Goal: Communication & Community: Ask a question

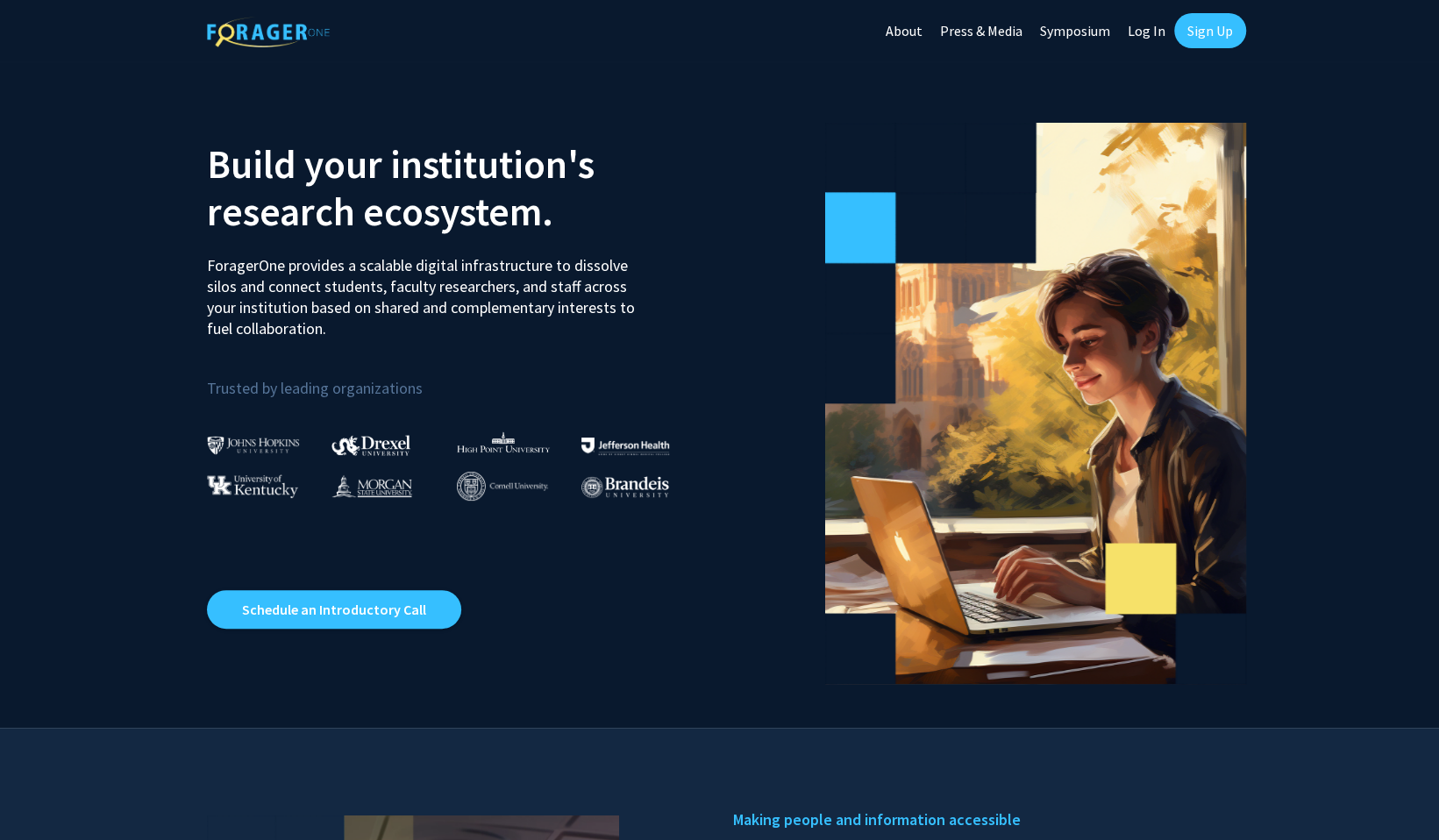
click at [1198, 30] on link "Sign Up" at bounding box center [1210, 31] width 72 height 35
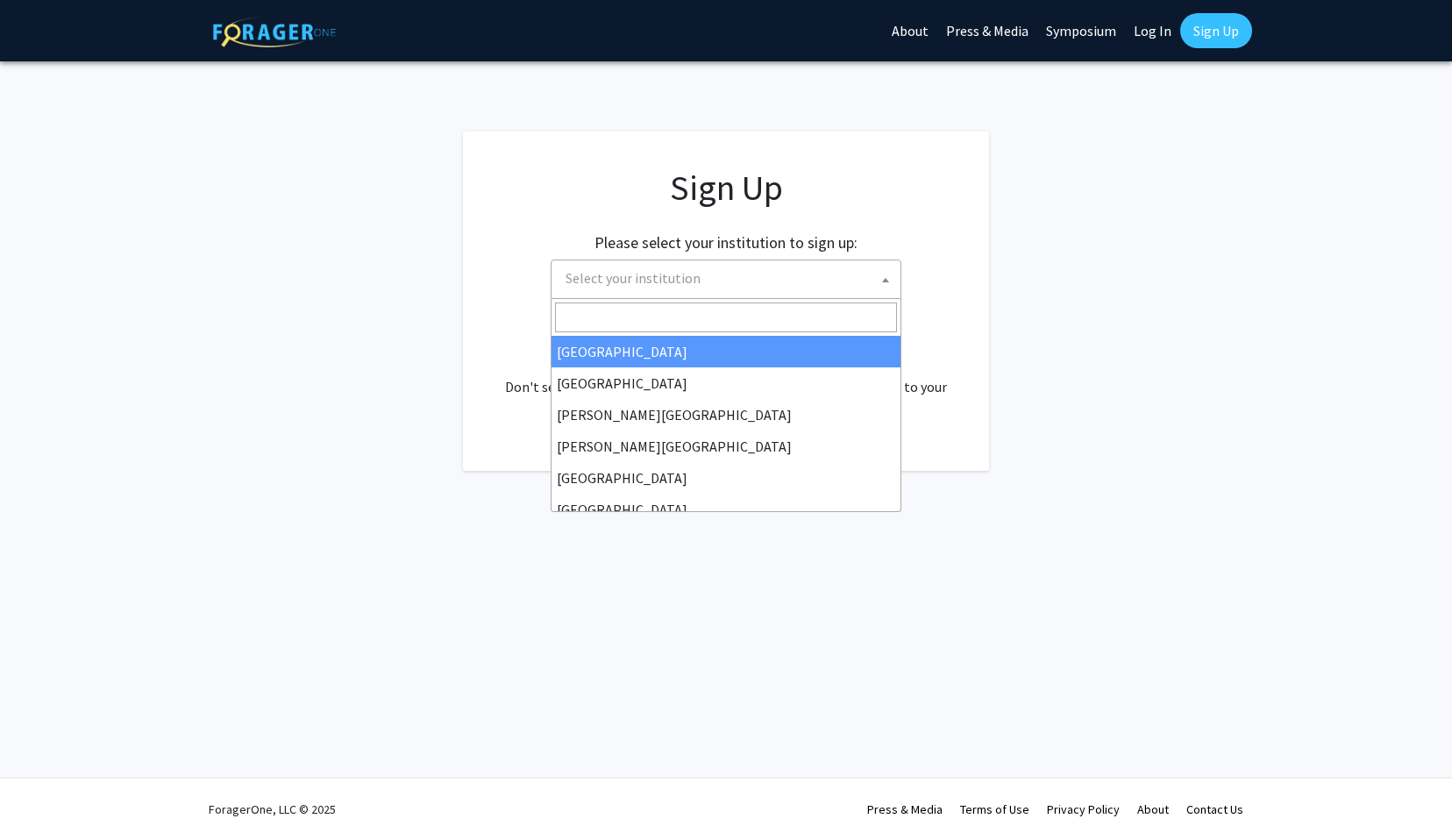
click at [676, 296] on span "Select your institution" at bounding box center [726, 279] width 351 height 39
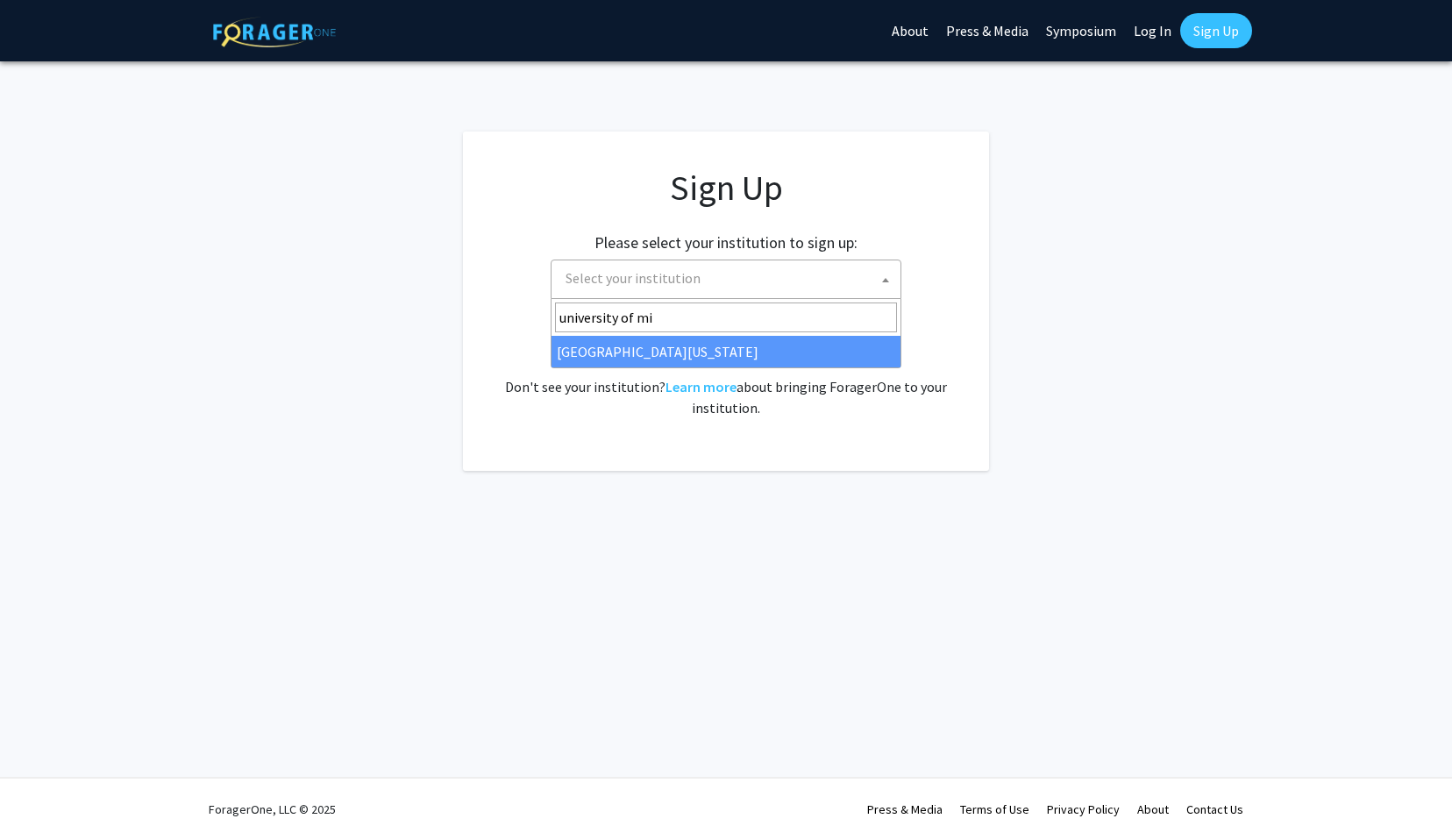
type input "university of mi"
select select "33"
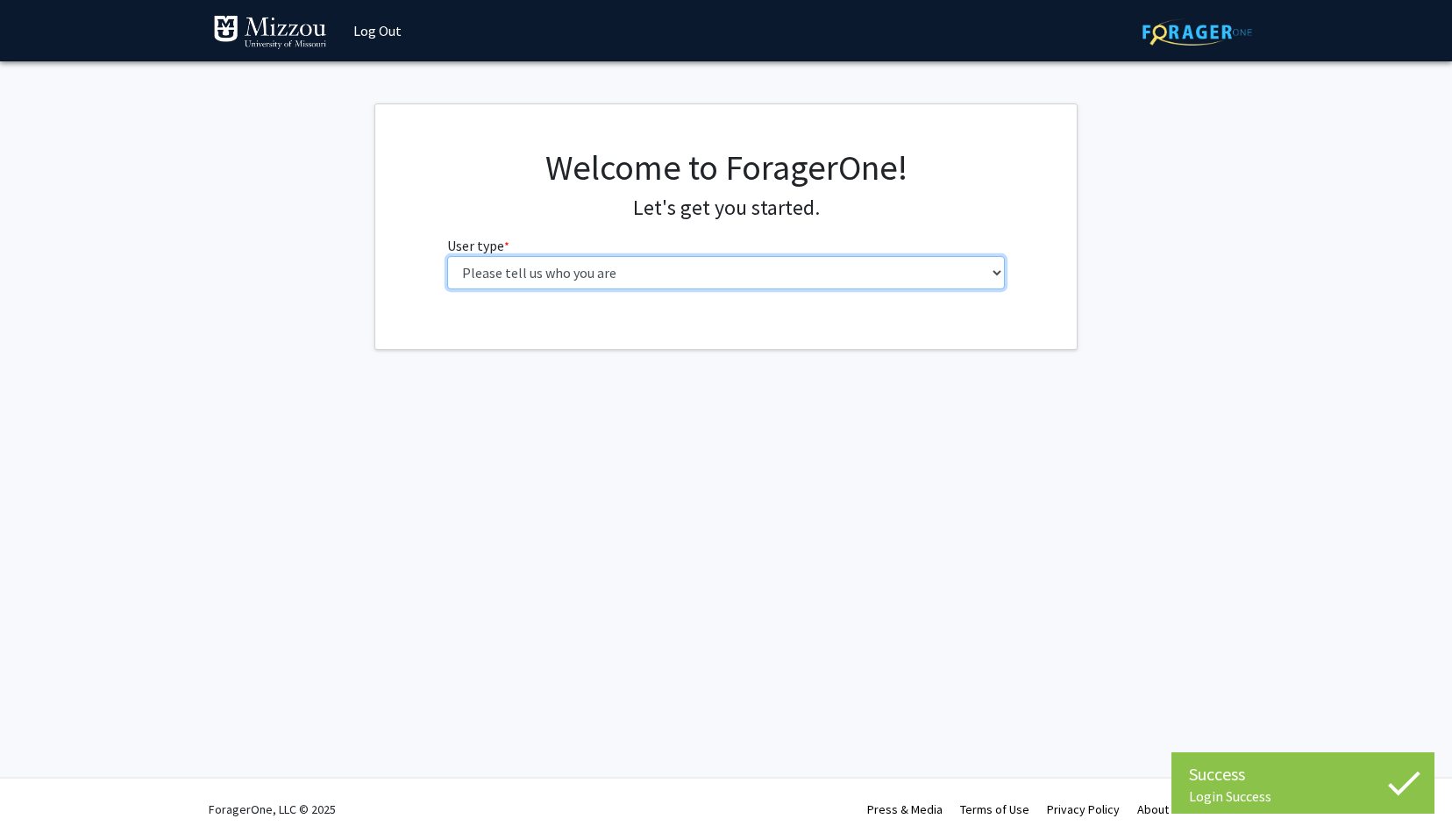
click at [597, 276] on select "Please tell us who you are Undergraduate Student Master's Student Doctoral Cand…" at bounding box center [726, 272] width 558 height 33
select select "1: undergrad"
click at [447, 256] on select "Please tell us who you are Undergraduate Student Master's Student Doctoral Cand…" at bounding box center [726, 272] width 558 height 33
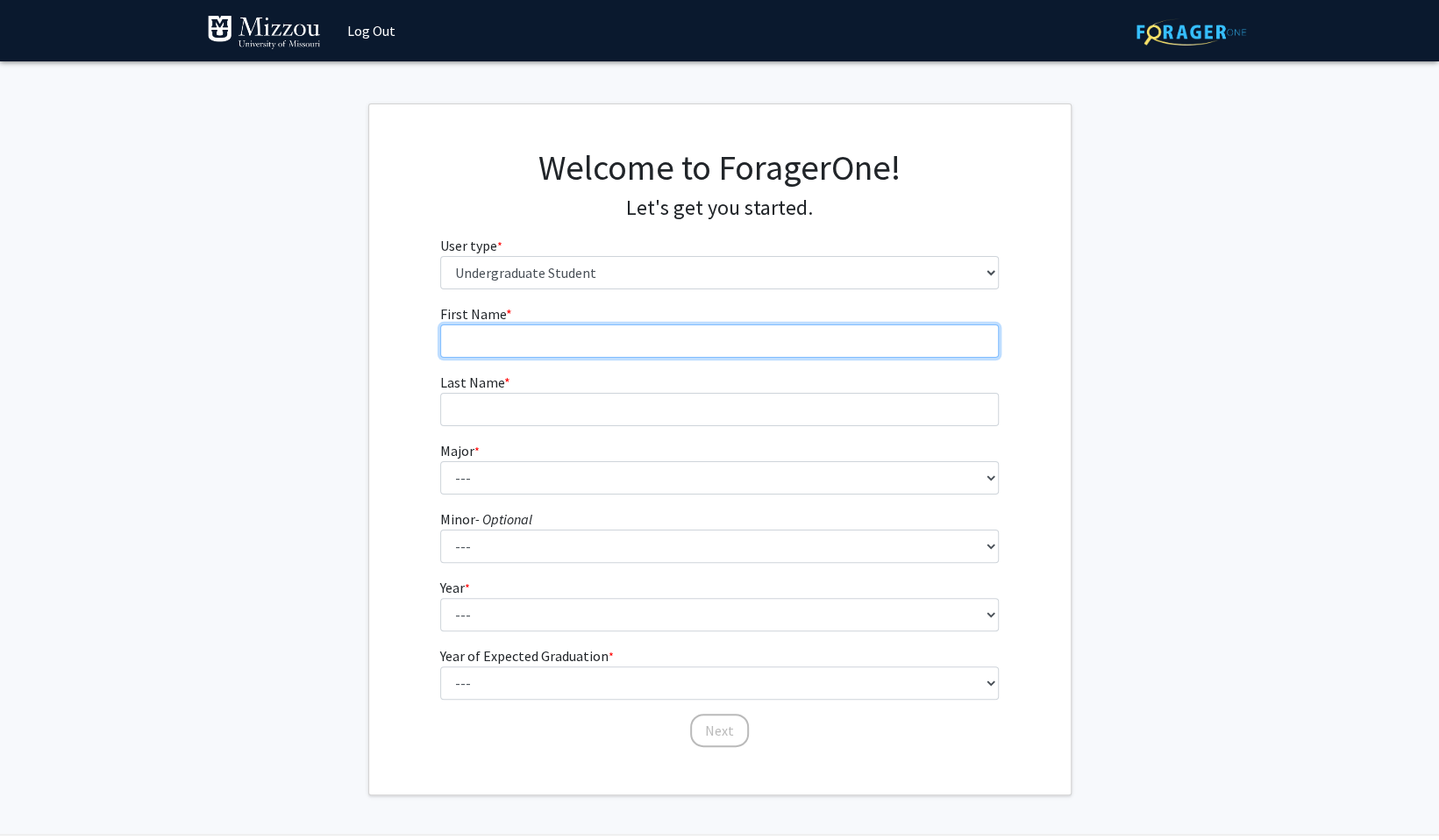
click at [743, 332] on input "First Name * required" at bounding box center [719, 340] width 558 height 33
type input "Margaret"
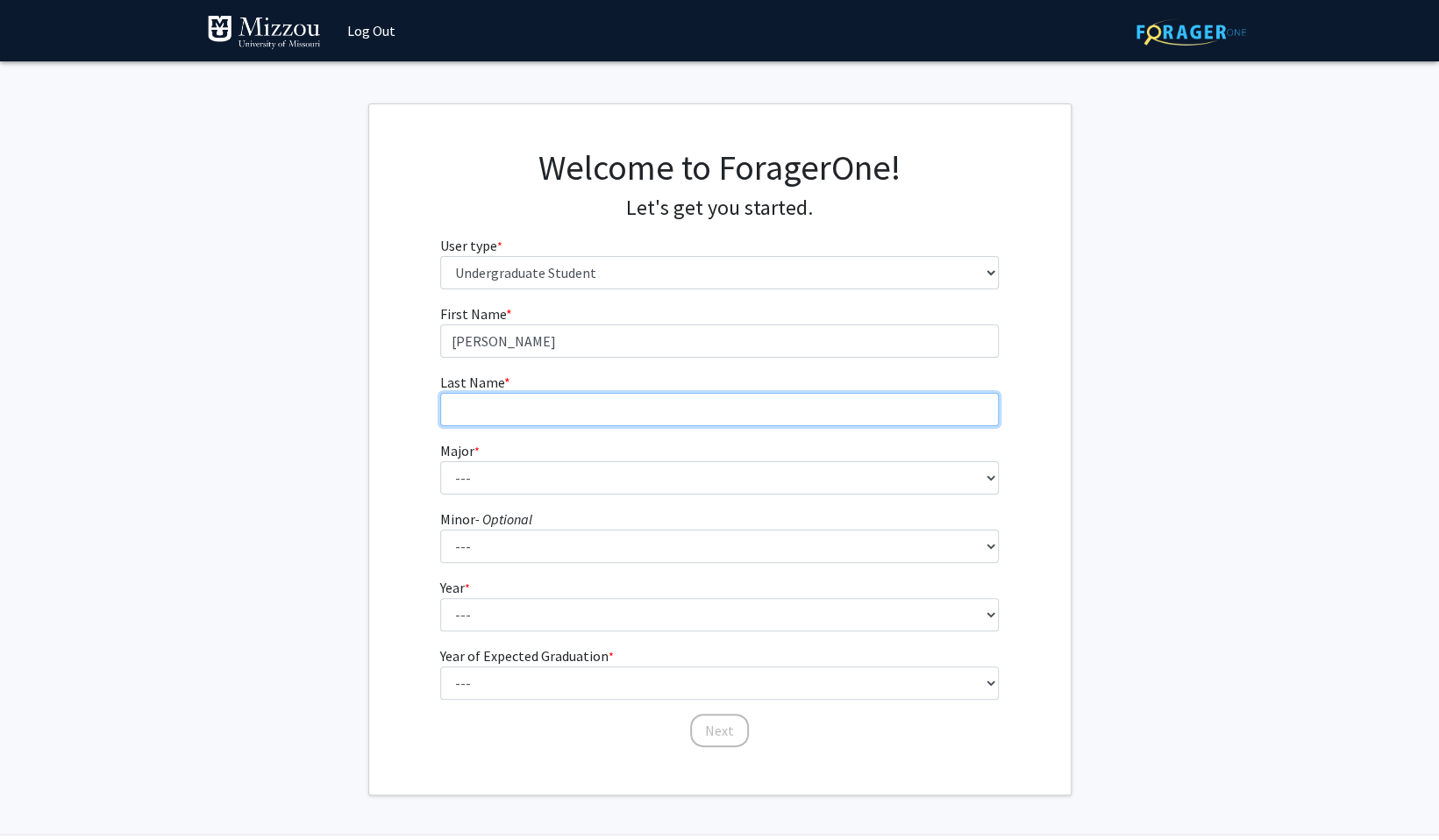
click at [784, 415] on input "Last Name * required" at bounding box center [719, 409] width 558 height 33
type input "Crews"
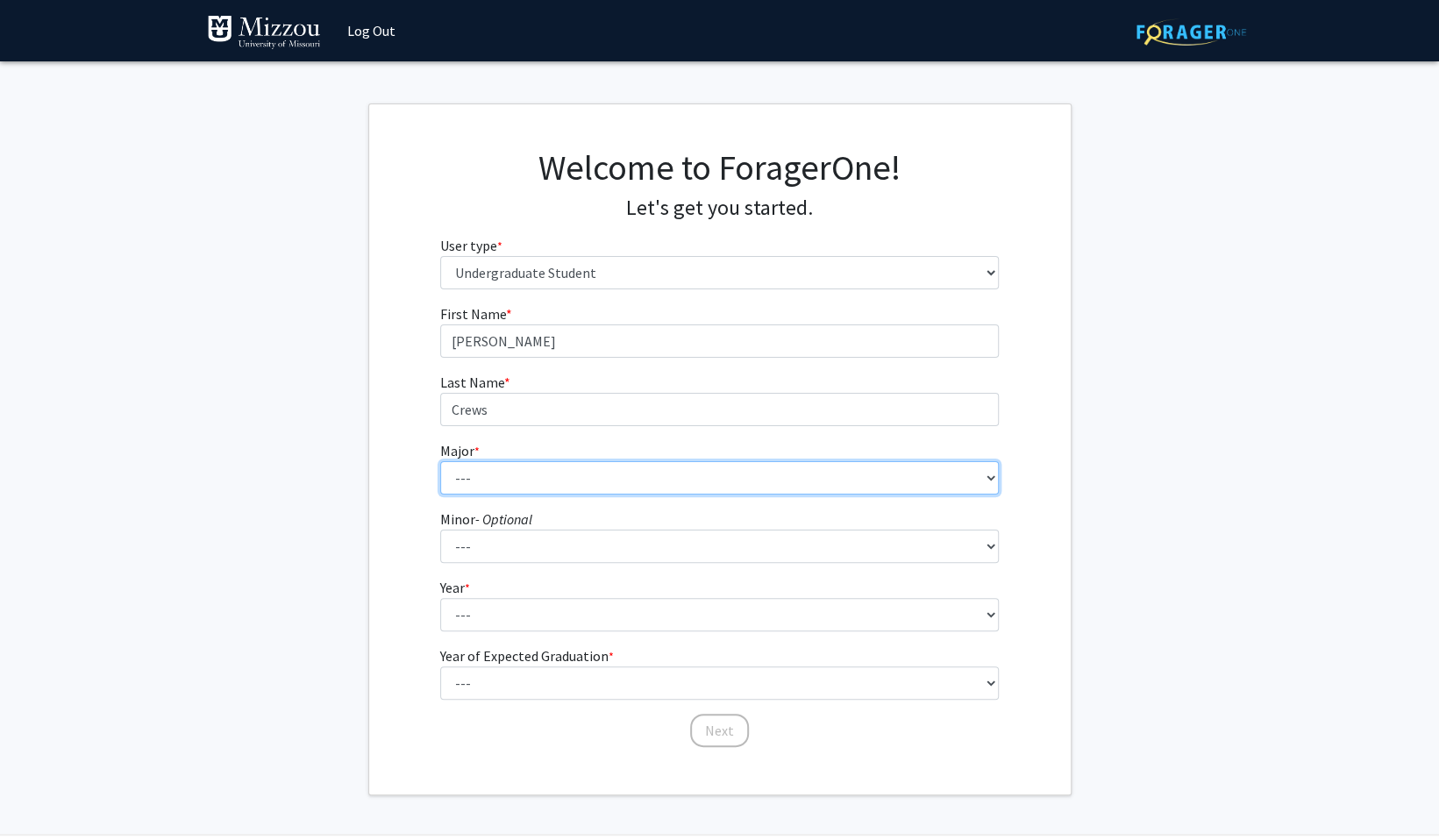
click at [684, 477] on select "--- Agribusiness Management Agricultural Education Agricultural Education: Comm…" at bounding box center [719, 477] width 558 height 33
select select "135: 2628"
click at [440, 461] on select "--- Agribusiness Management Agricultural Education Agricultural Education: Comm…" at bounding box center [719, 477] width 558 height 33
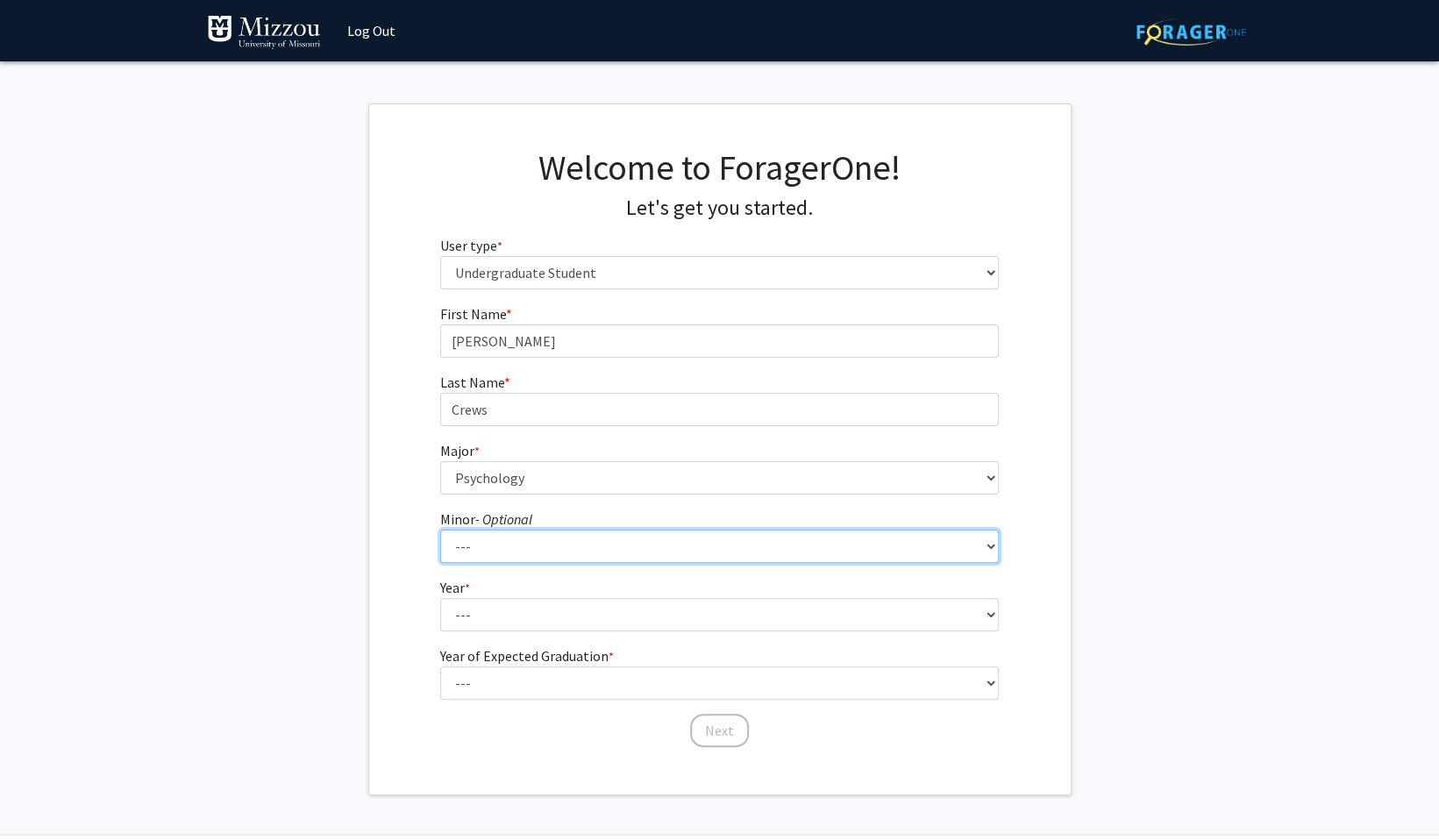
click at [623, 549] on select "--- Accountancy Aerospace Engineering Aerospace Studies Agribusiness Management…" at bounding box center [719, 546] width 558 height 33
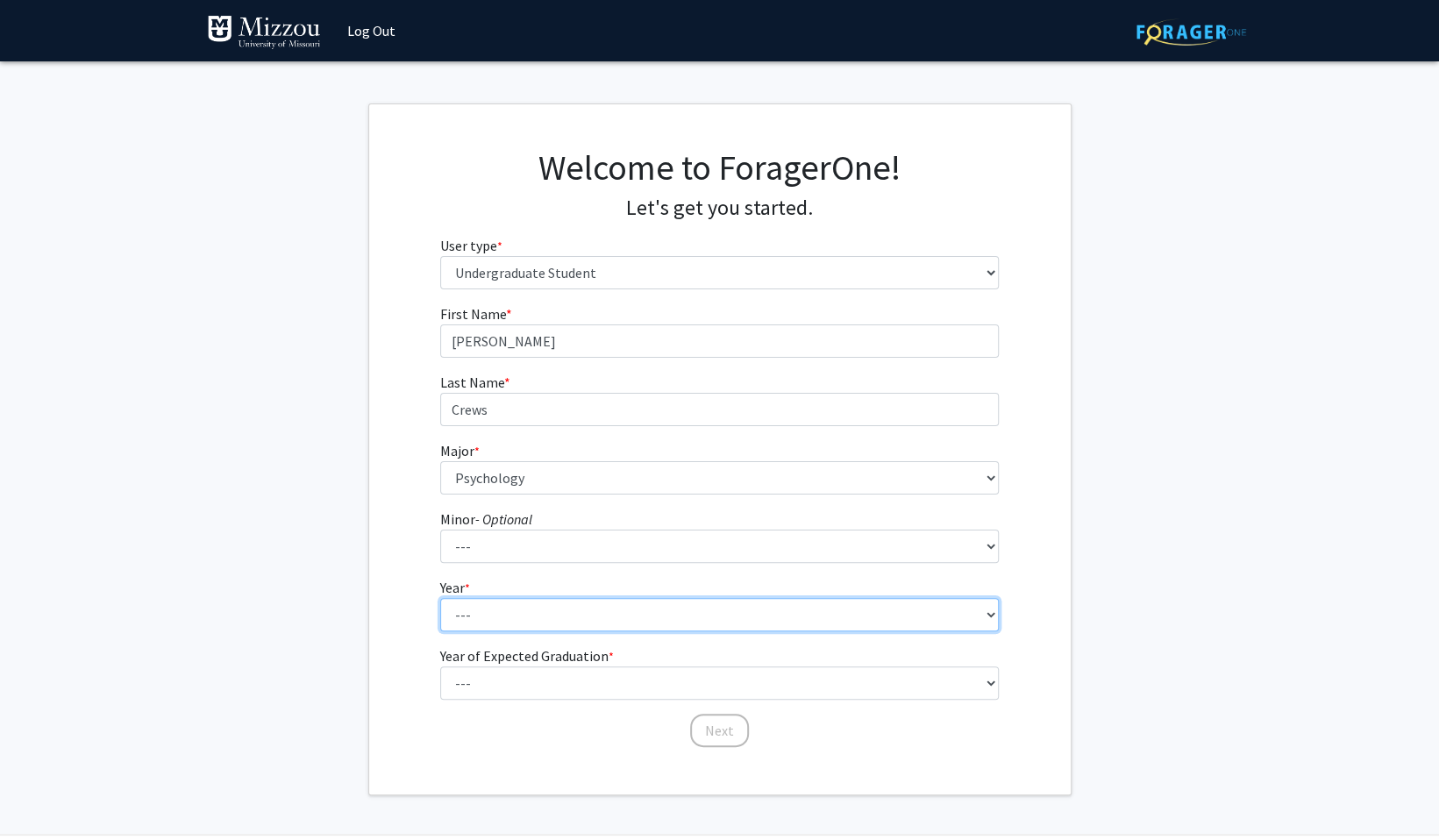
click at [606, 608] on select "--- First-year Sophomore Junior Senior Postbaccalaureate Certificate" at bounding box center [719, 614] width 558 height 33
select select "3: junior"
click at [440, 598] on select "--- First-year Sophomore Junior Senior Postbaccalaureate Certificate" at bounding box center [719, 614] width 558 height 33
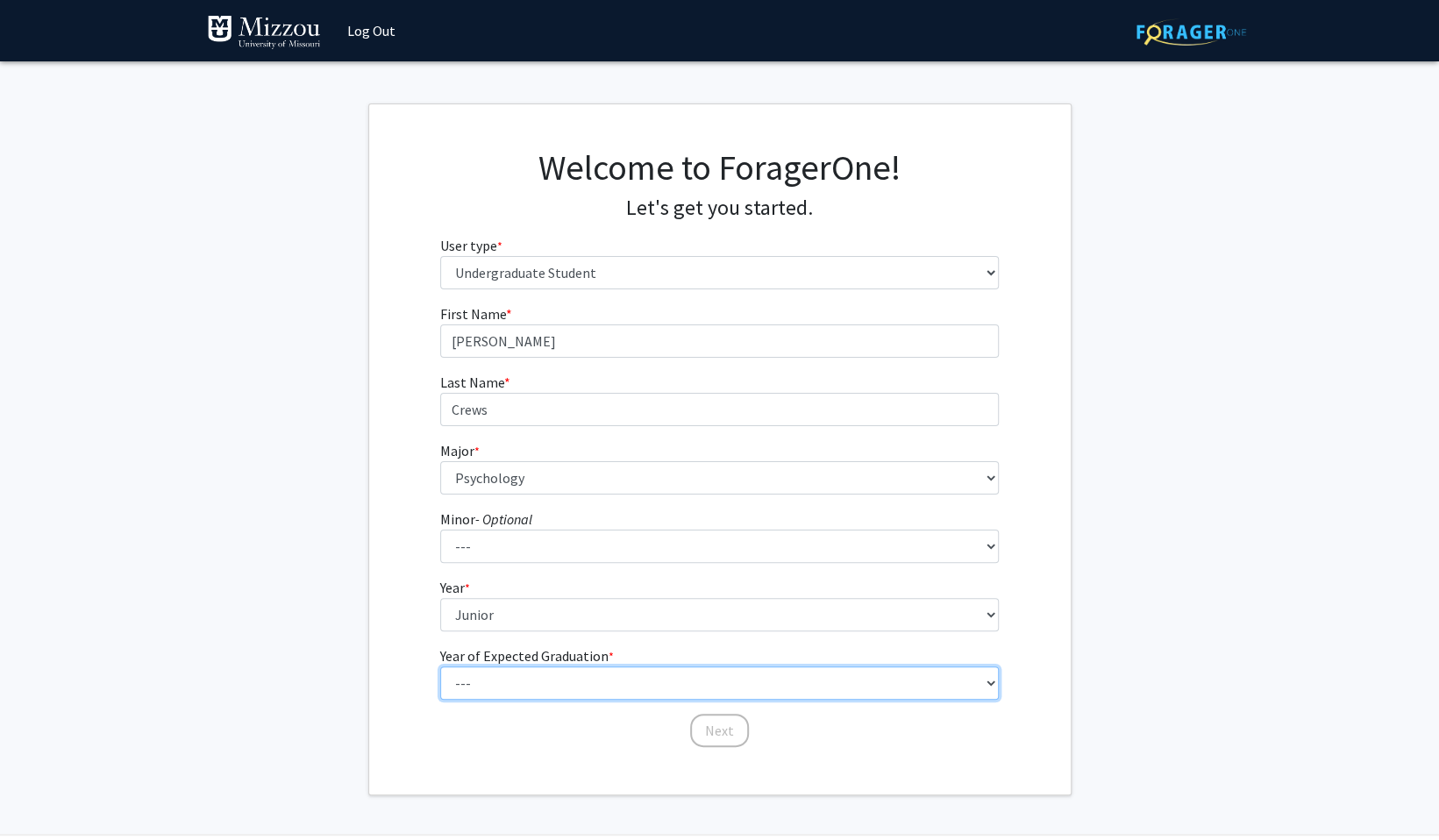
click at [570, 683] on select "--- 2025 2026 2027 2028 2029 2030 2031 2032 2033 2034" at bounding box center [719, 682] width 558 height 33
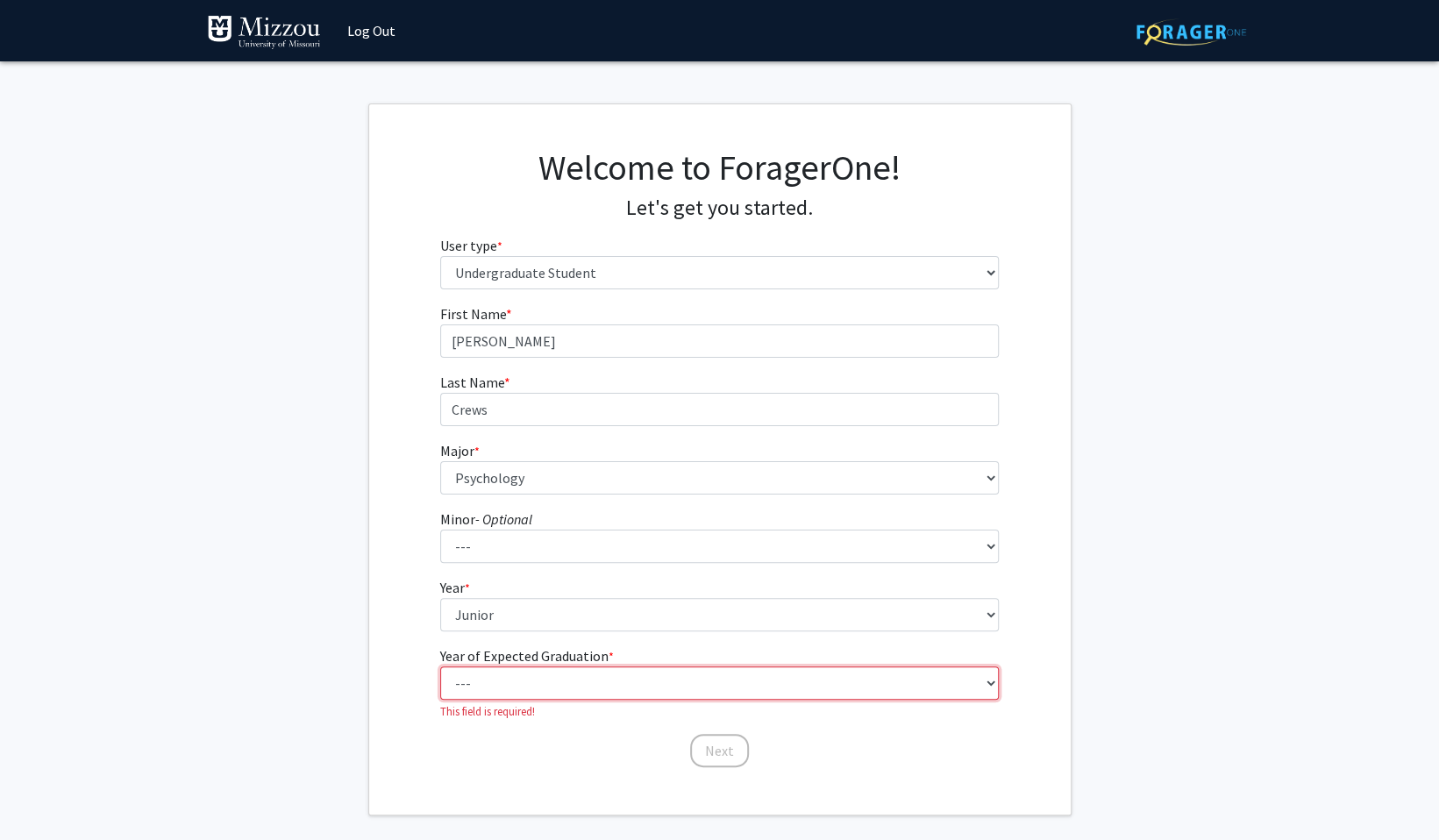
click at [519, 677] on select "--- 2025 2026 2027 2028 2029 2030 2031 2032 2033 2034" at bounding box center [719, 682] width 558 height 33
select select "3: 2027"
click at [440, 666] on select "--- 2025 2026 2027 2028 2029 2030 2031 2032 2033 2034" at bounding box center [719, 682] width 558 height 33
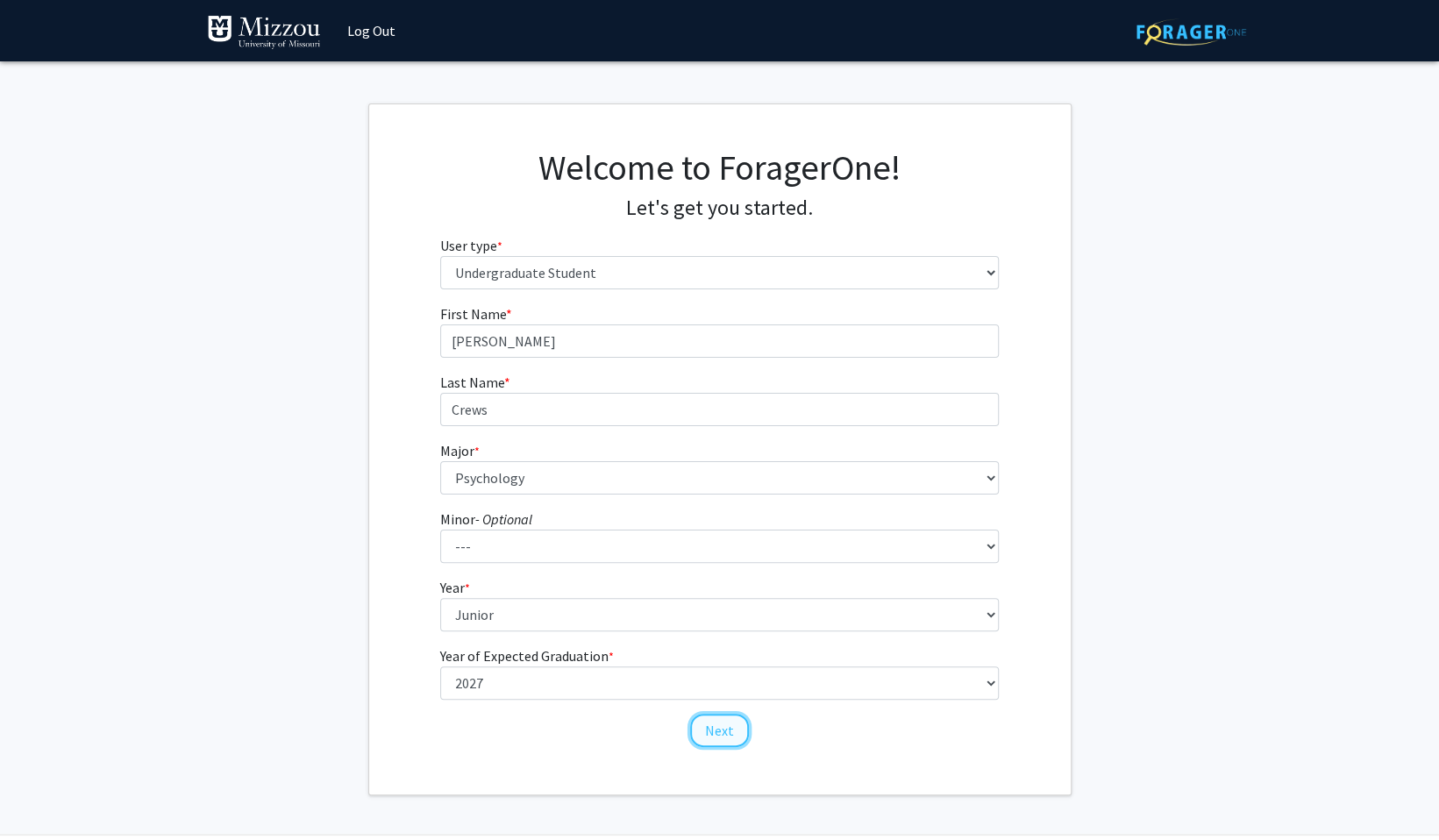
click at [719, 725] on button "Next" at bounding box center [719, 730] width 58 height 33
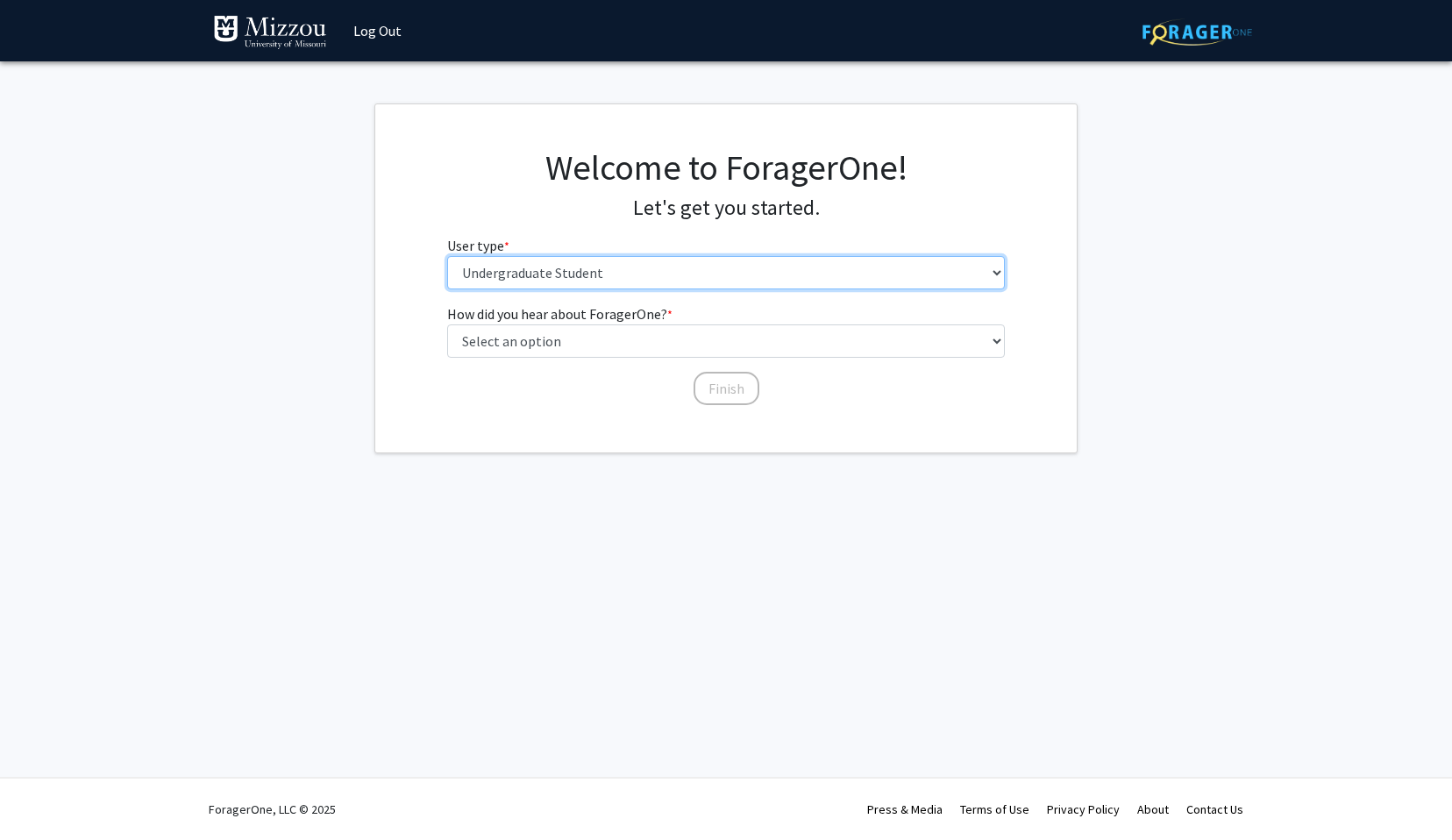
click at [532, 259] on select "Please tell us who you are Undergraduate Student Master's Student Doctoral Cand…" at bounding box center [726, 272] width 558 height 33
click at [391, 307] on div "How did you hear about ForagerOne? * required Select an option Peer/student rec…" at bounding box center [726, 354] width 702 height 103
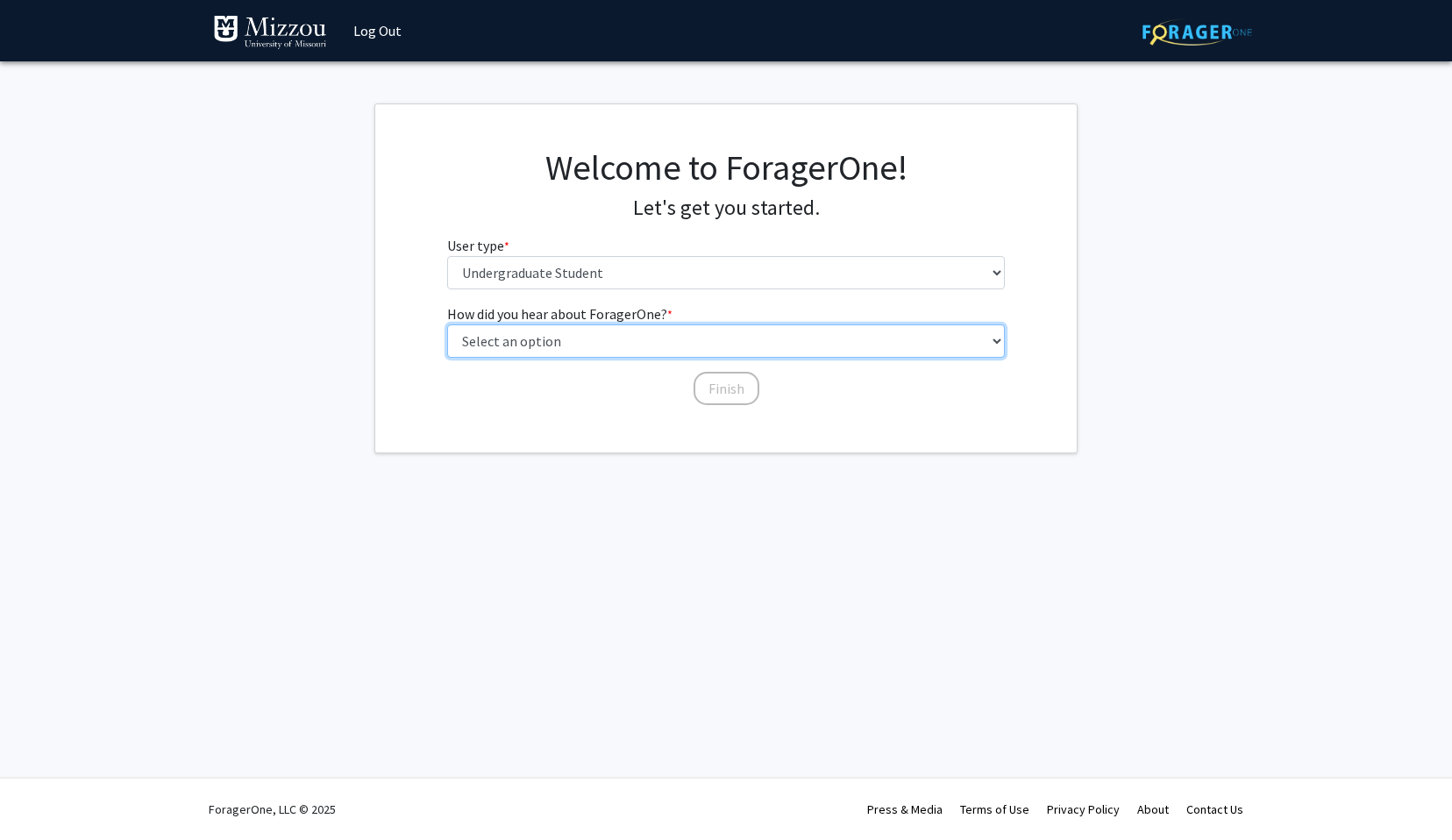
click at [494, 344] on select "Select an option Peer/student recommendation Faculty/staff recommendation Unive…" at bounding box center [726, 340] width 558 height 33
select select "2: faculty_recommendation"
click at [447, 324] on select "Select an option Peer/student recommendation Faculty/staff recommendation Unive…" at bounding box center [726, 340] width 558 height 33
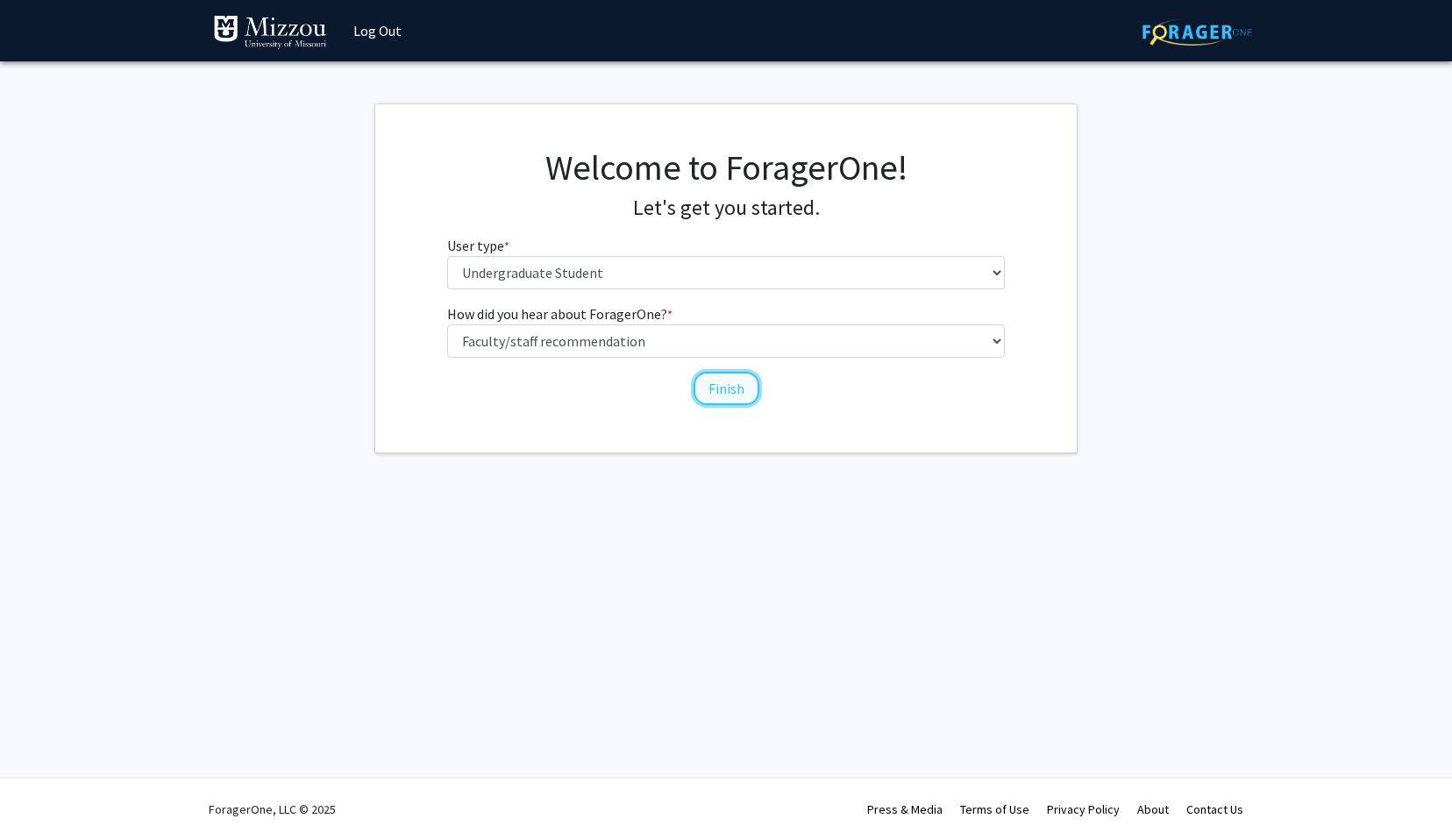
click at [708, 393] on button "Finish" at bounding box center [726, 388] width 66 height 33
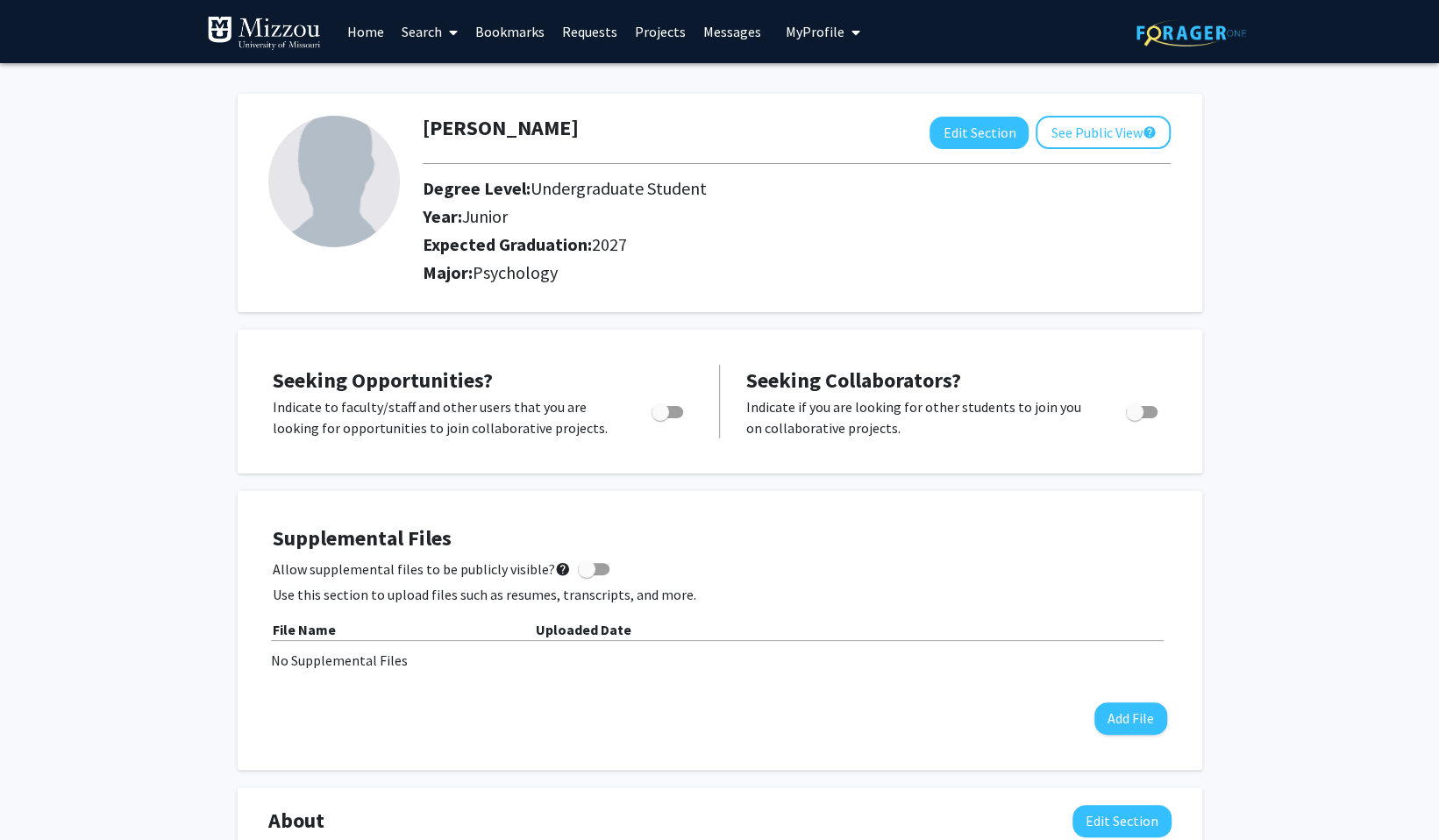
click at [427, 47] on link "Search" at bounding box center [430, 31] width 74 height 61
click at [445, 83] on span "Faculty/Staff" at bounding box center [458, 80] width 129 height 35
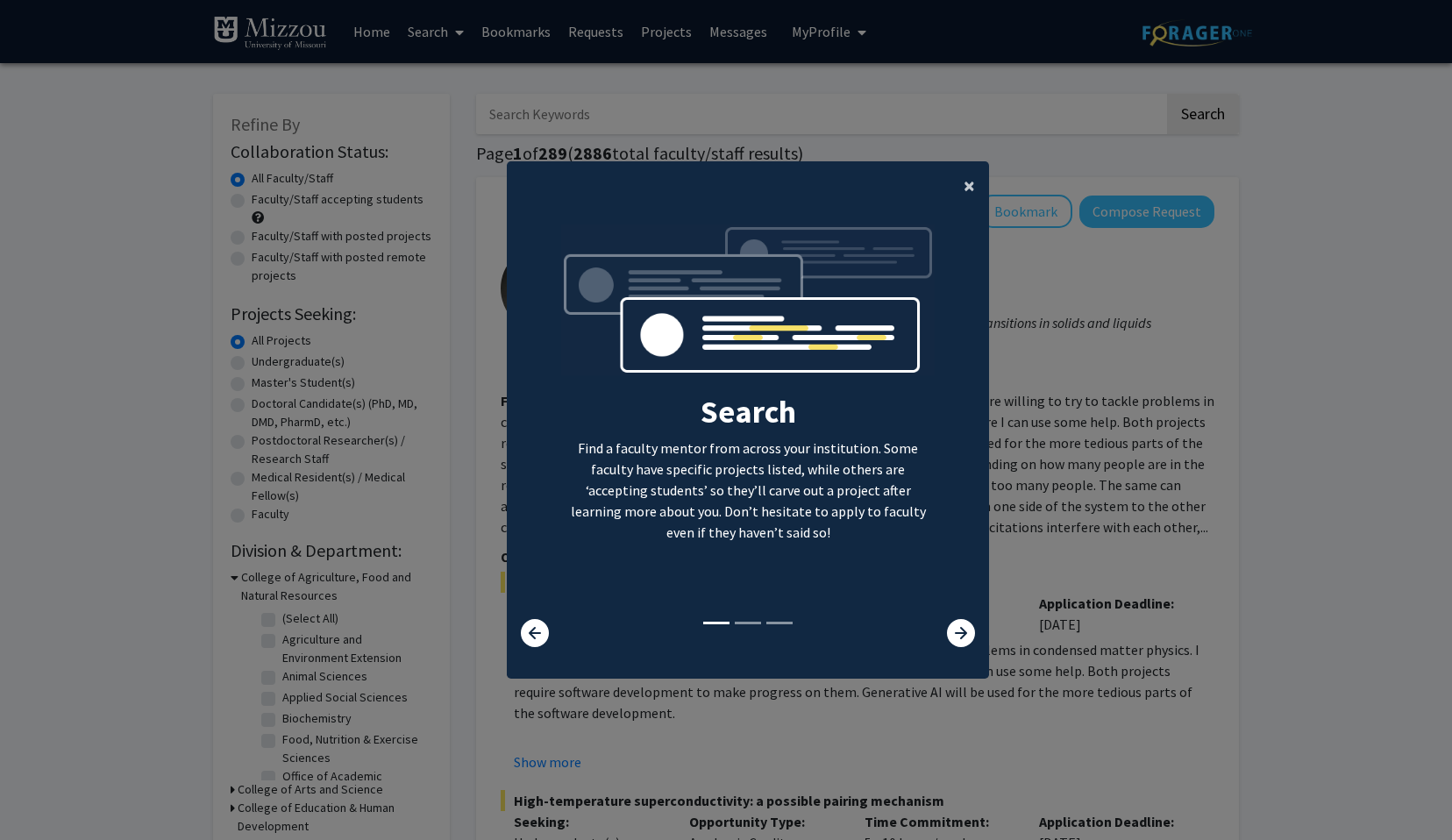
click at [952, 191] on button "×" at bounding box center [969, 186] width 39 height 49
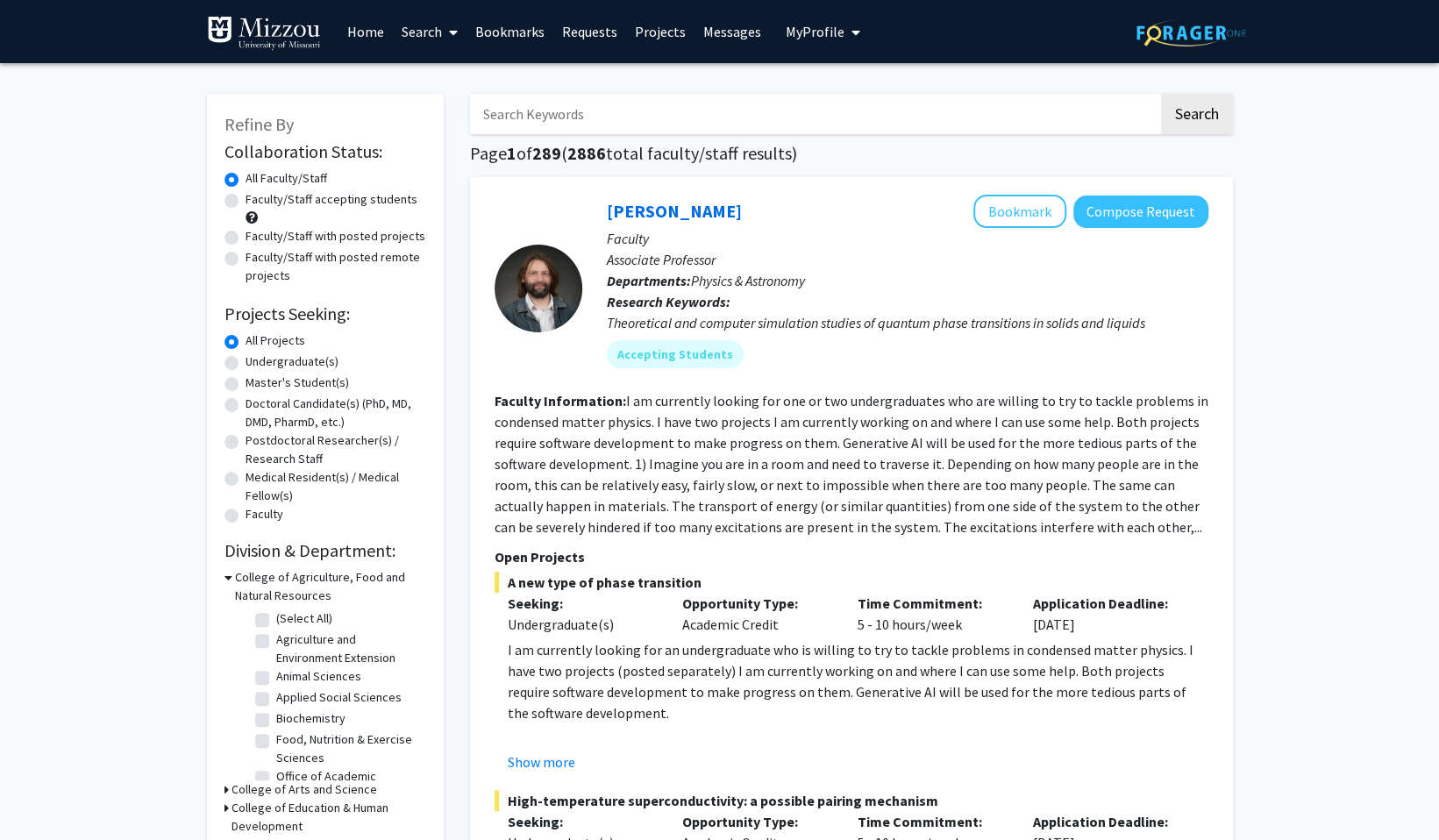
click at [604, 118] on input "Search Keywords" at bounding box center [814, 114] width 689 height 40
paste input "Dr. Ellis-Kalton"
type input "Dr. Ellis-Kalton"
click at [1161, 94] on button "Search" at bounding box center [1197, 114] width 72 height 40
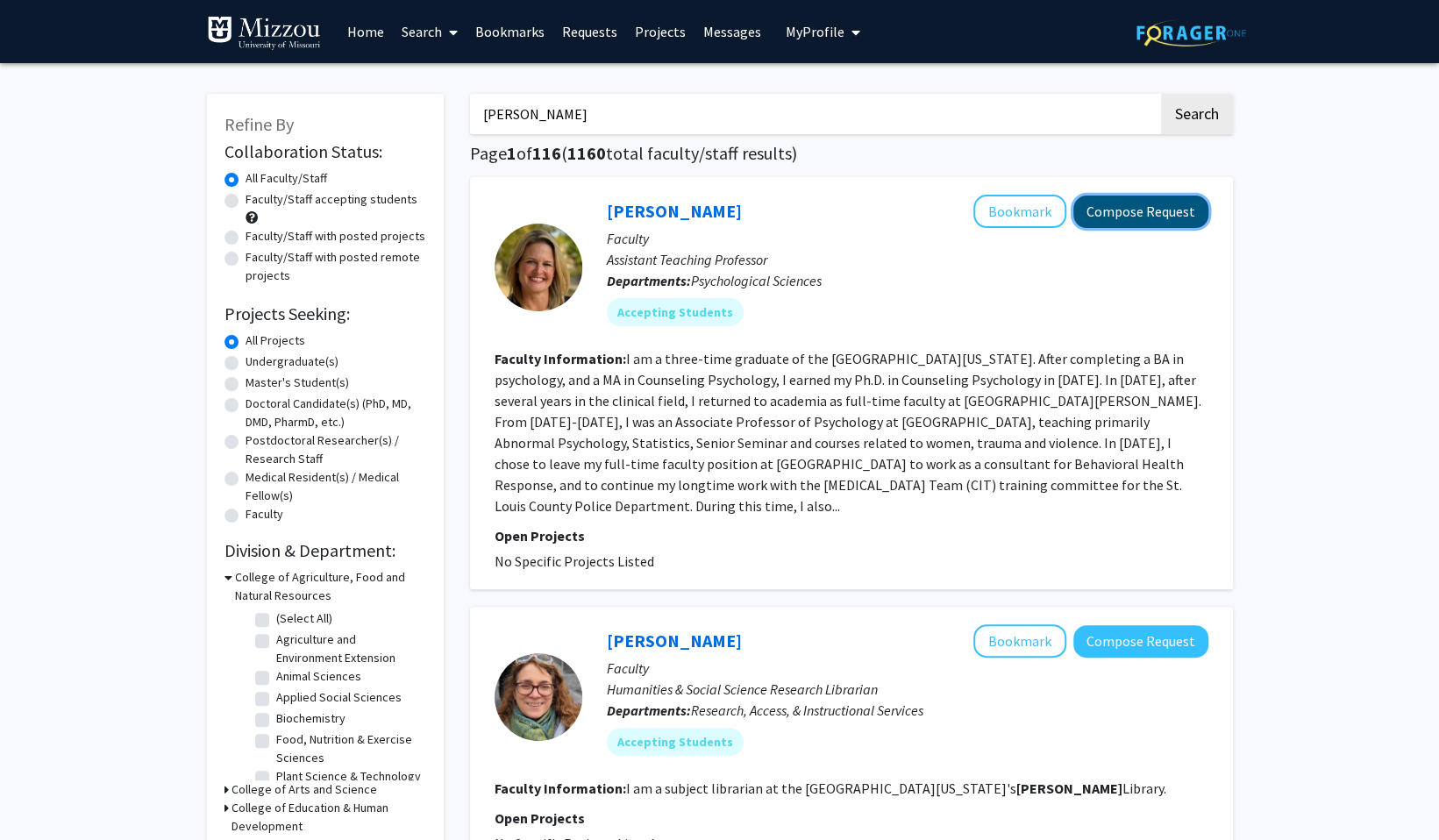
click at [1102, 209] on button "Compose Request" at bounding box center [1141, 212] width 135 height 32
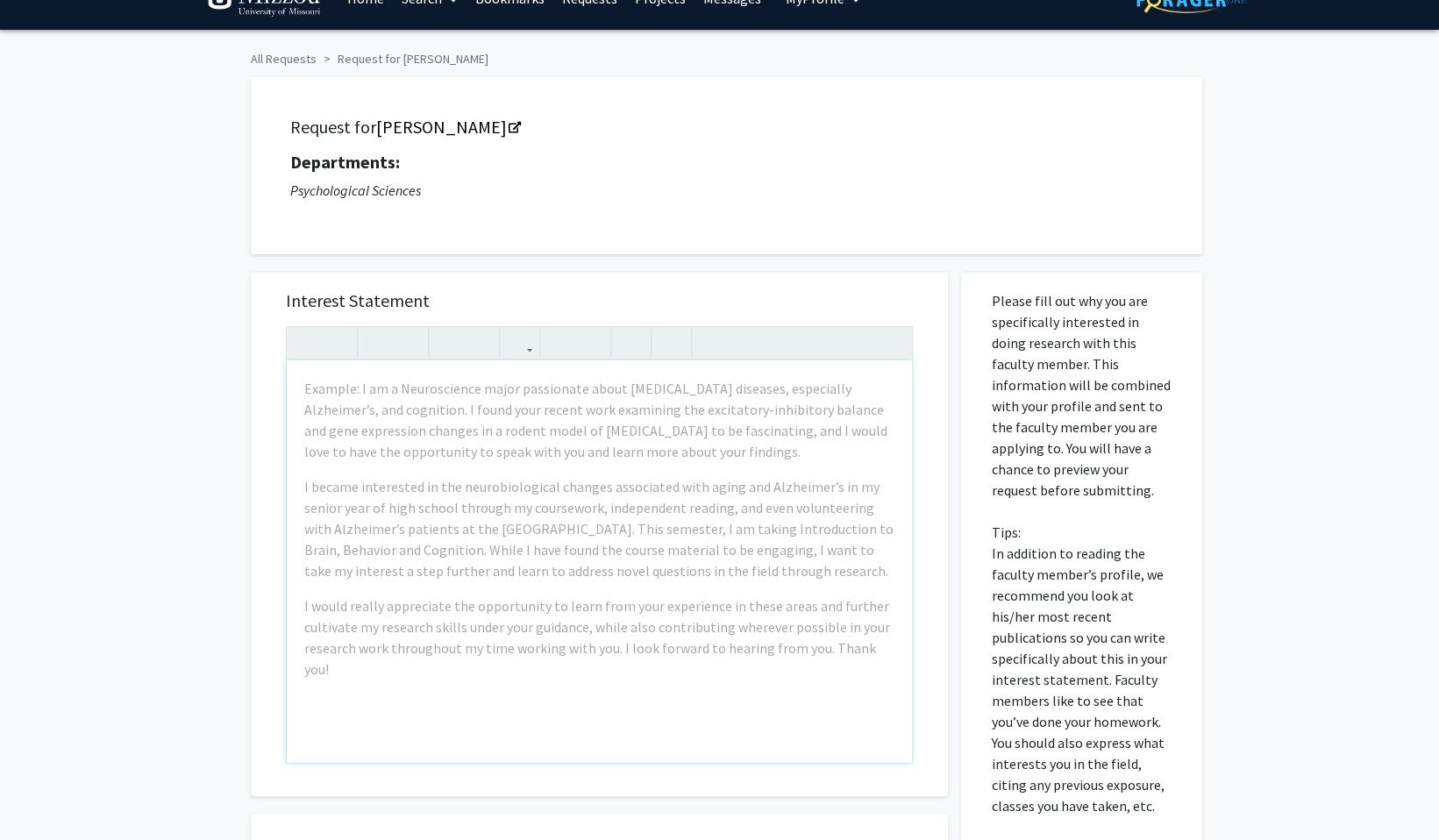
scroll to position [37, 0]
